Goal: Find specific page/section: Find specific page/section

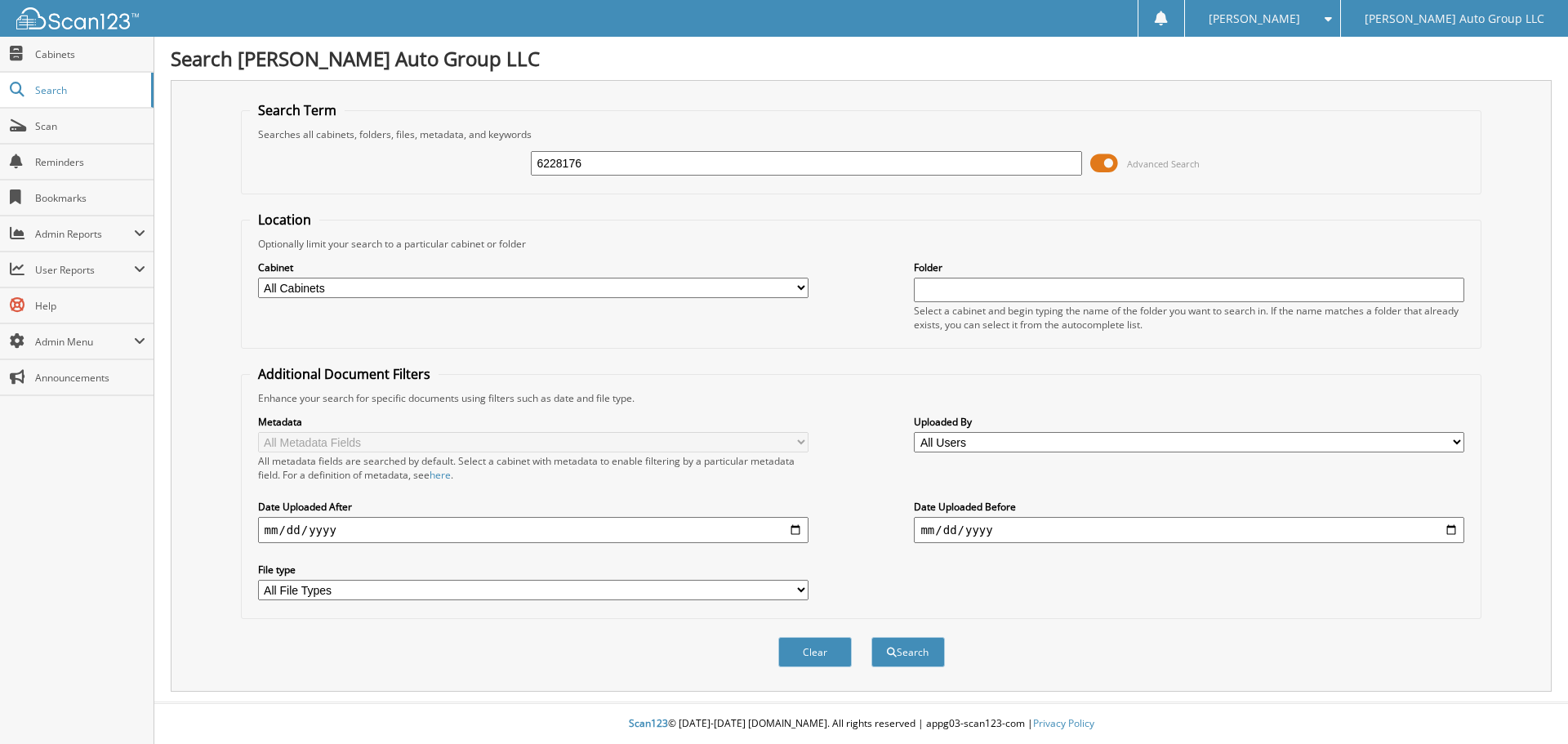
type input "6228176"
click at [871, 637] on button "Search" at bounding box center [908, 652] width 74 height 30
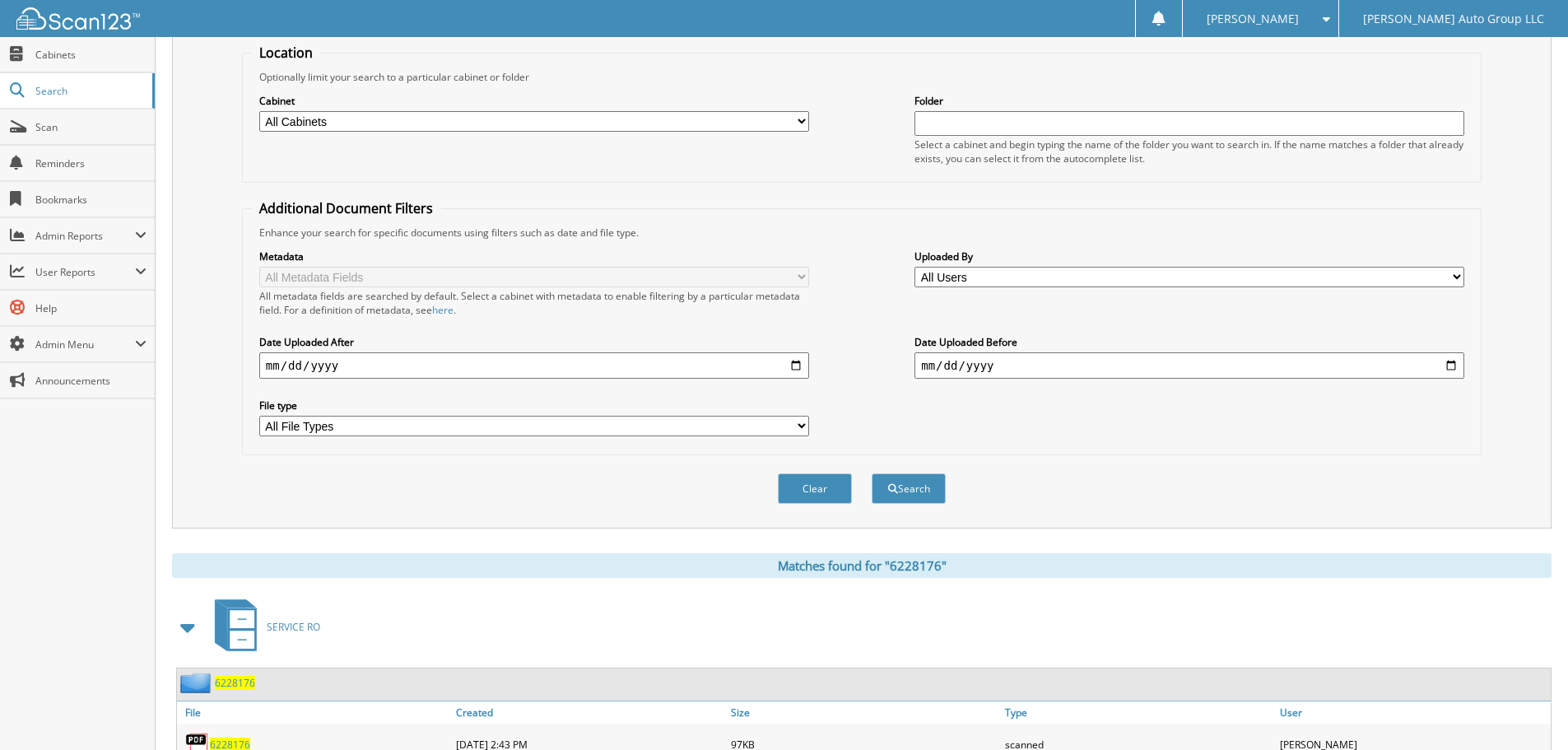
scroll to position [317, 0]
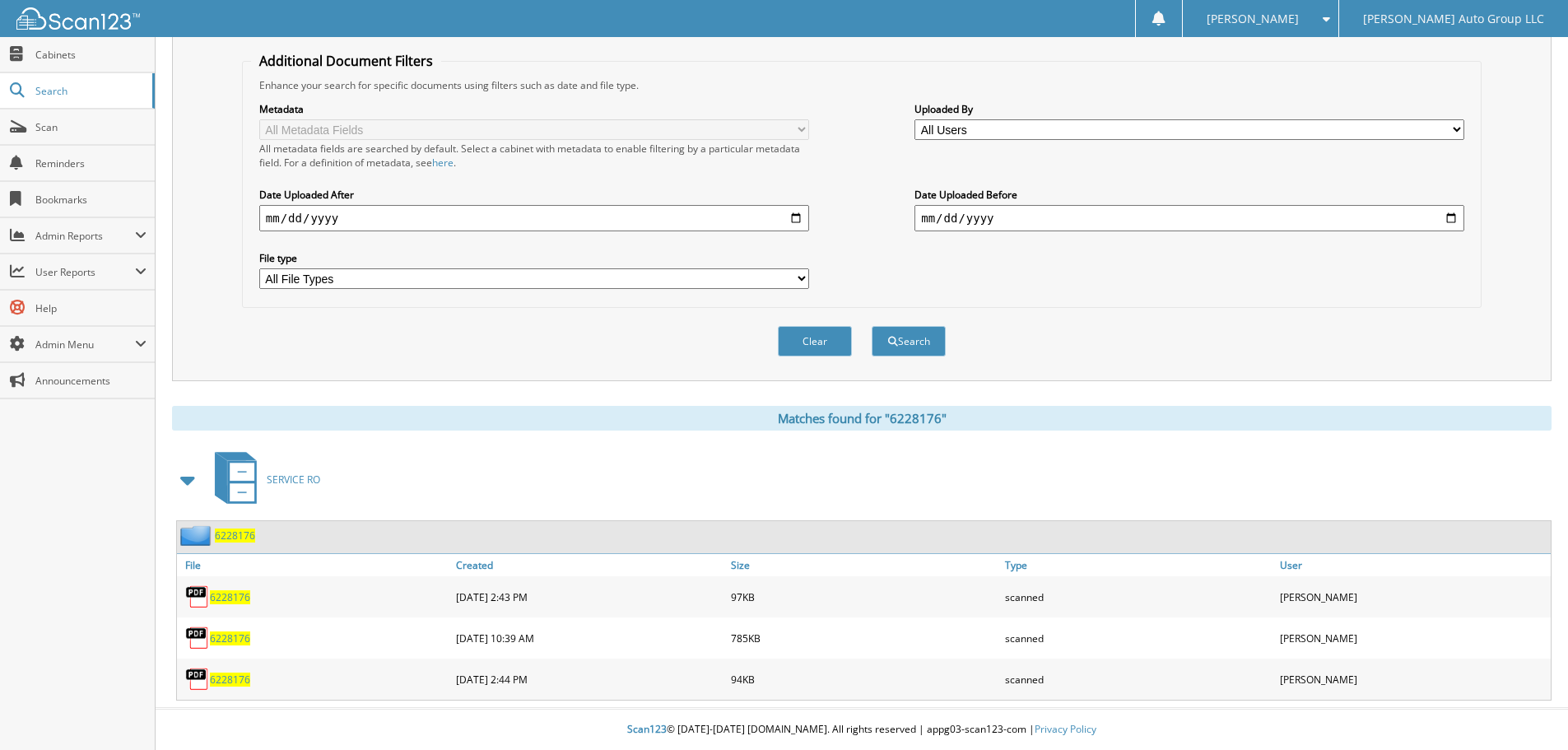
click at [230, 600] on span "6228176" at bounding box center [229, 597] width 40 height 14
click at [234, 643] on span "6228176" at bounding box center [229, 638] width 40 height 14
click at [40, 26] on img at bounding box center [78, 19] width 123 height 22
